Goal: Register for event/course

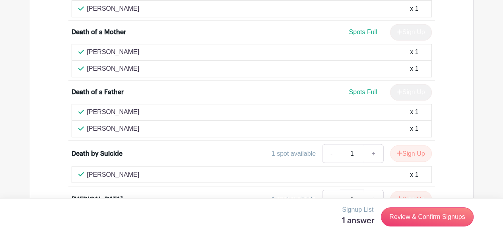
scroll to position [1113, 0]
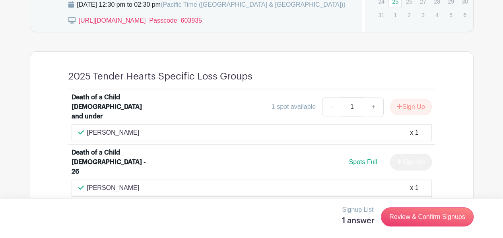
scroll to position [508, 0]
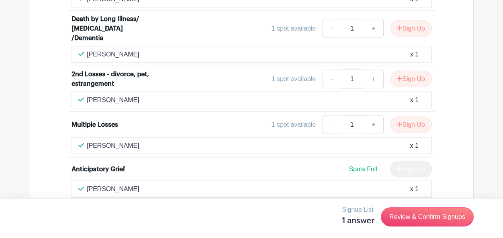
scroll to position [1304, 0]
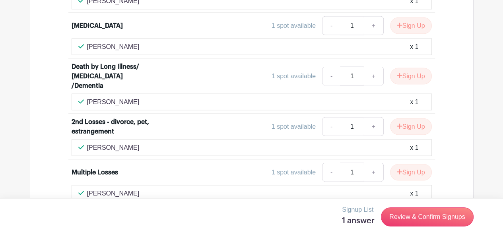
scroll to position [1264, 0]
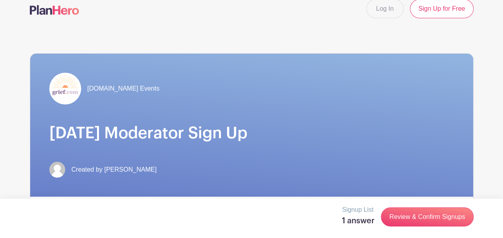
scroll to position [0, 0]
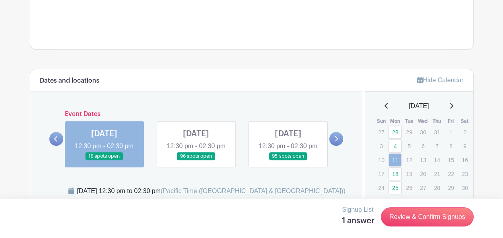
scroll to position [318, 0]
